Goal: Find specific page/section: Find specific page/section

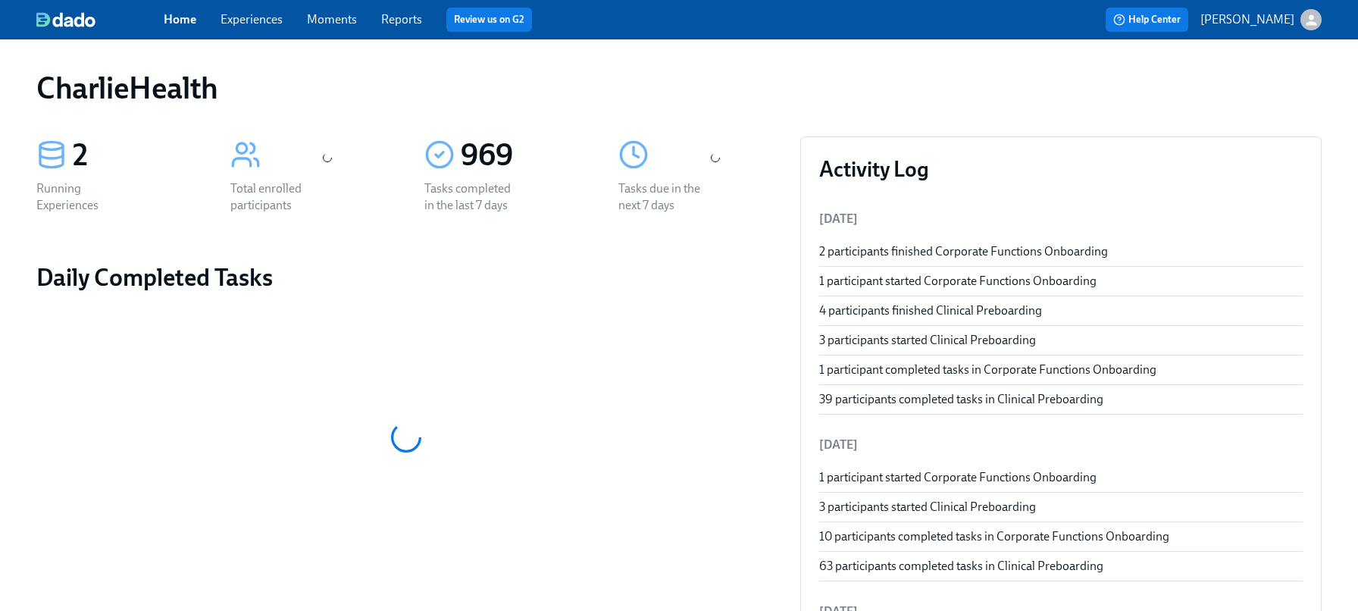
click at [245, 25] on link "Experiences" at bounding box center [251, 19] width 62 height 14
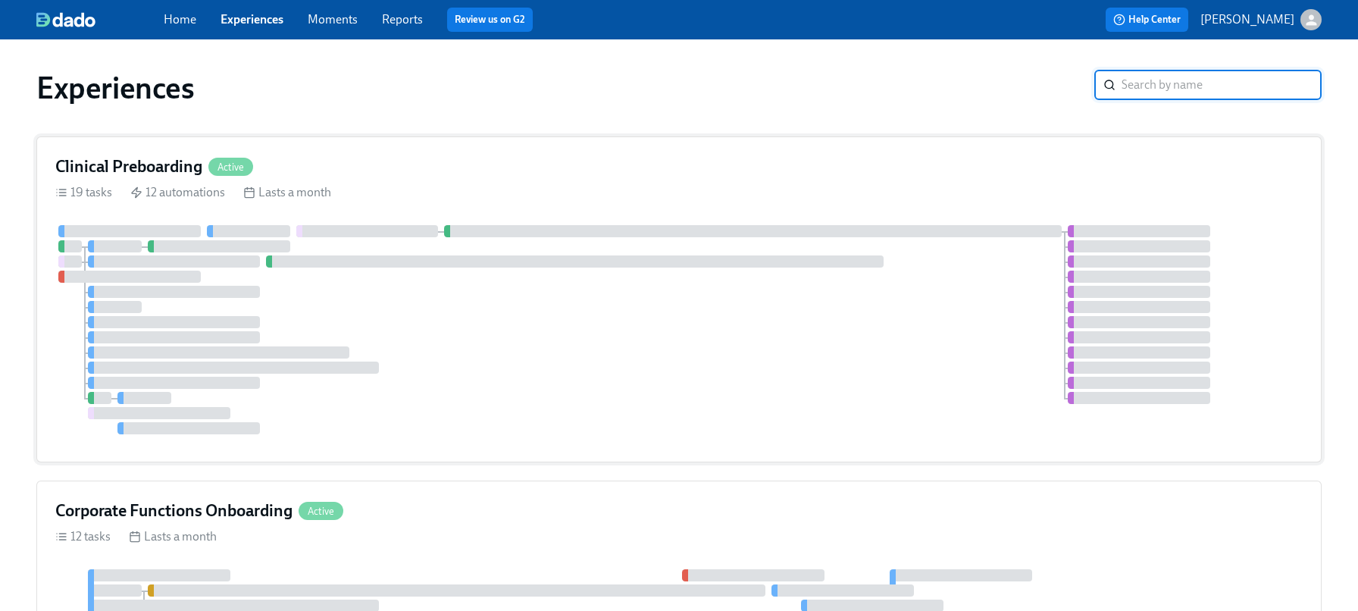
click at [149, 163] on h4 "Clinical Preboarding" at bounding box center [128, 166] width 147 height 23
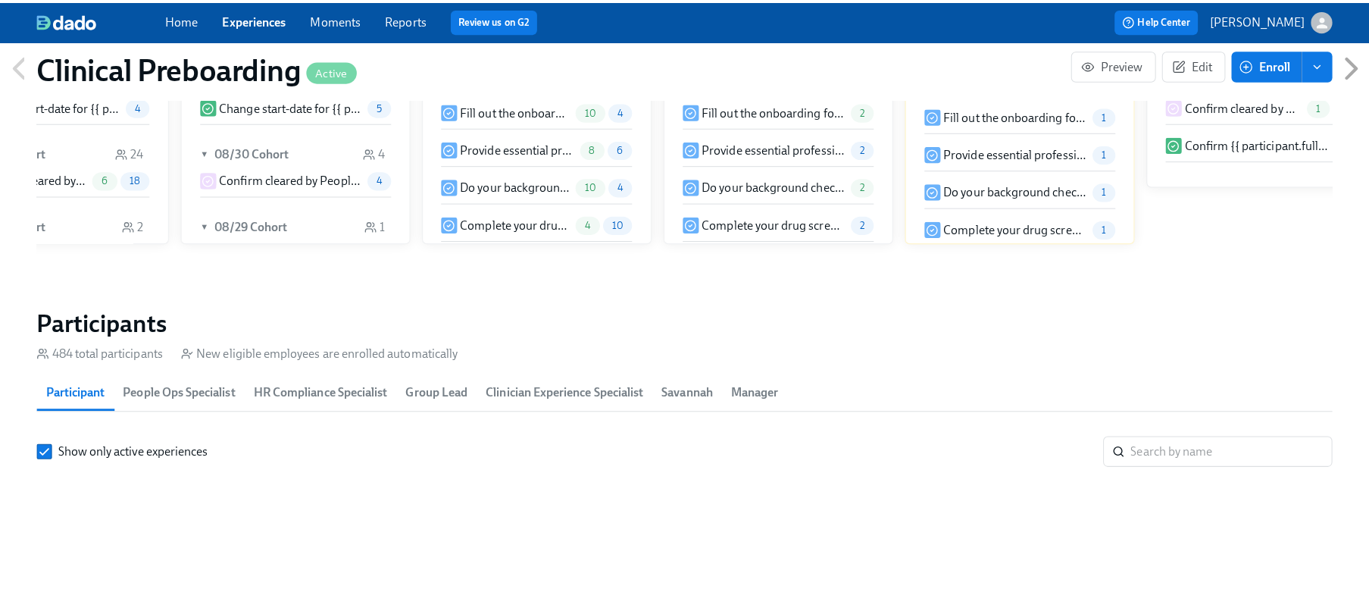
scroll to position [0, 18427]
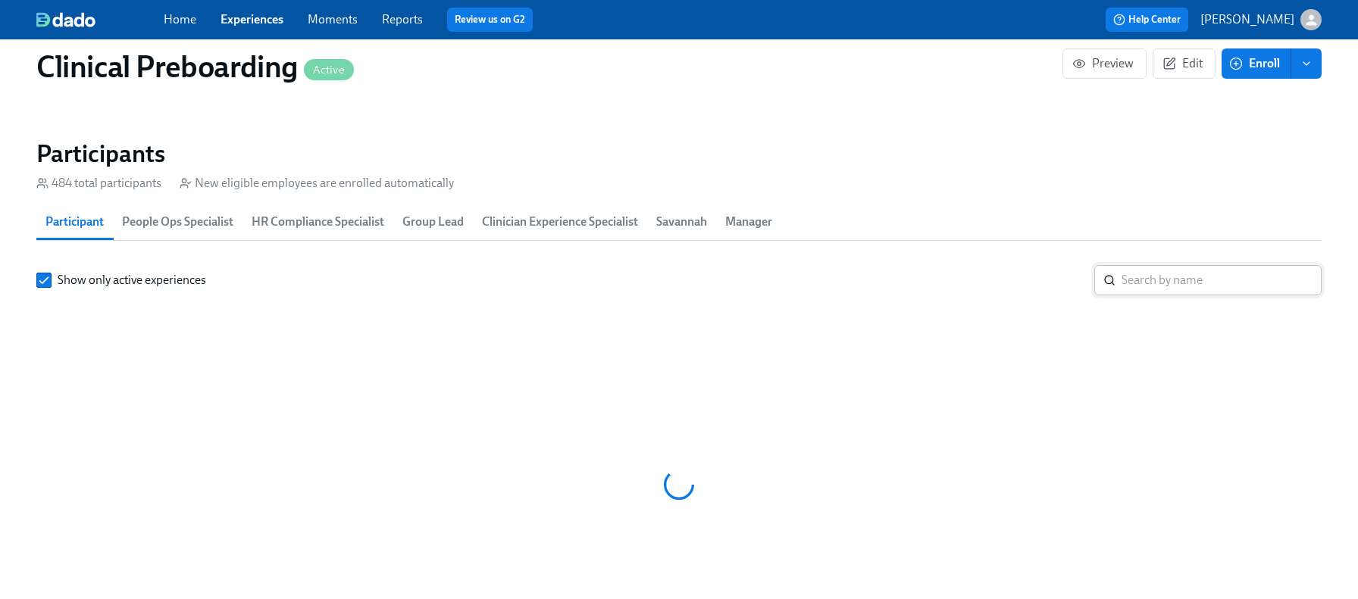
click at [1161, 281] on input "search" at bounding box center [1221, 280] width 200 height 30
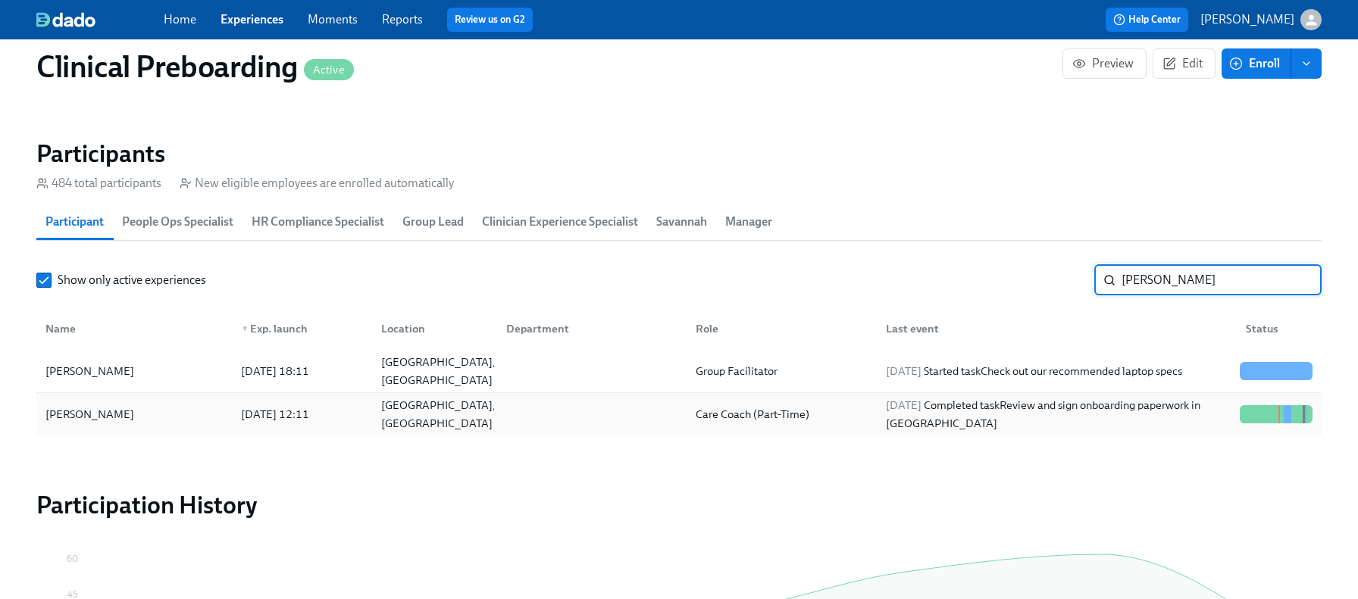
type input "[PERSON_NAME]"
click at [1248, 405] on div at bounding box center [1275, 414] width 85 height 18
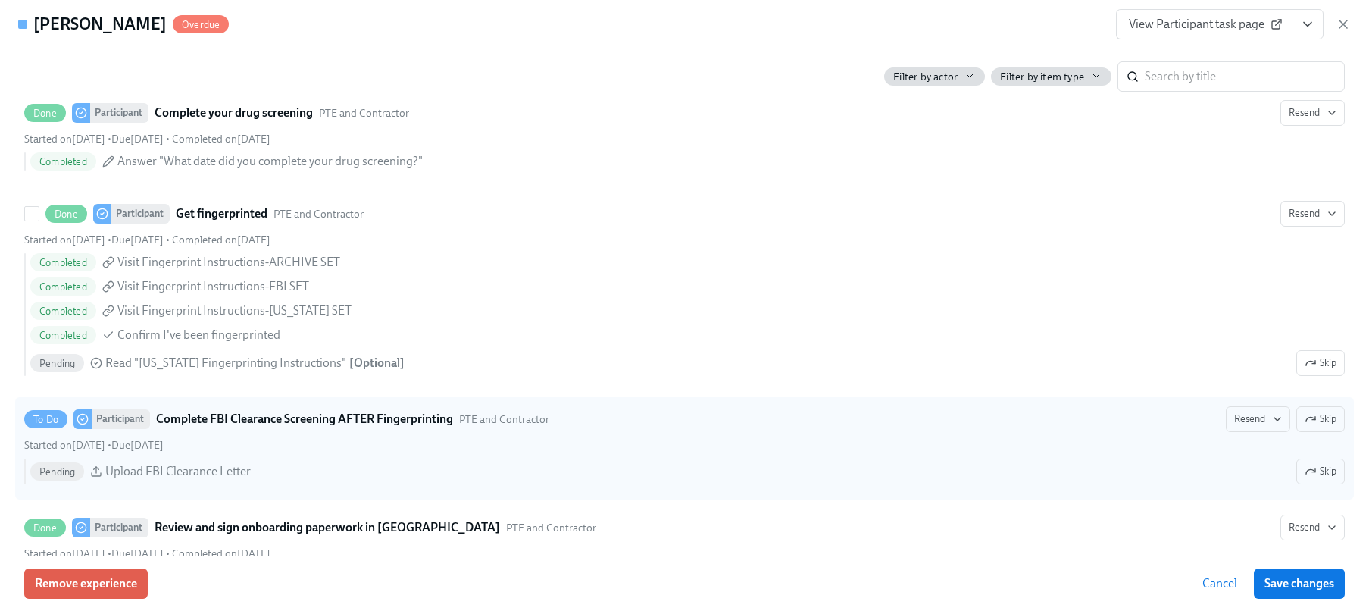
scroll to position [2275, 0]
